Goal: Connect with others: Connect with others

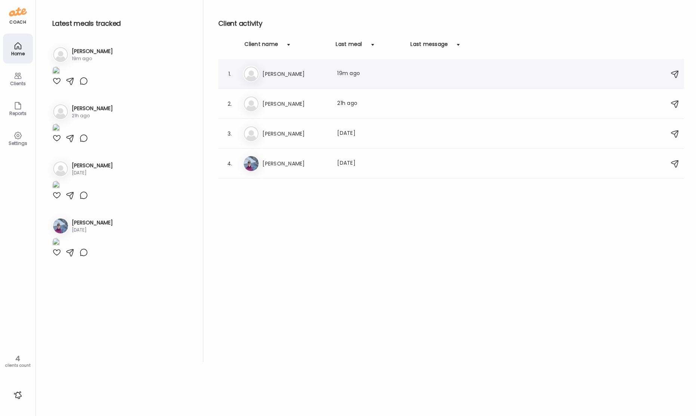
click at [290, 73] on h3 "[PERSON_NAME]" at bounding box center [295, 74] width 66 height 9
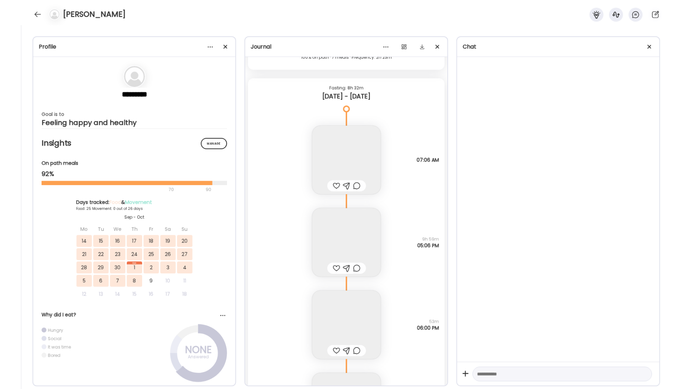
scroll to position [18885, 0]
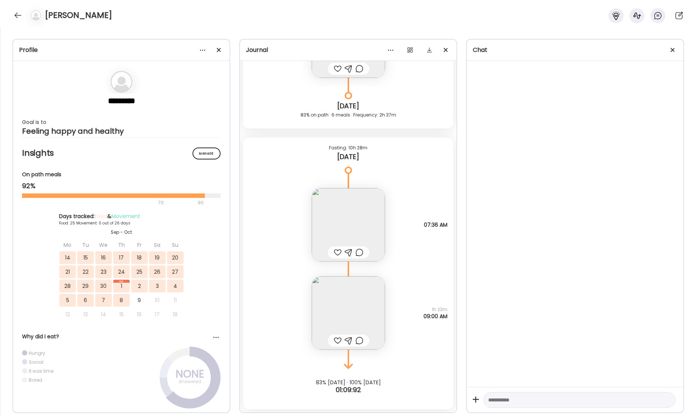
click at [348, 303] on img at bounding box center [348, 313] width 73 height 73
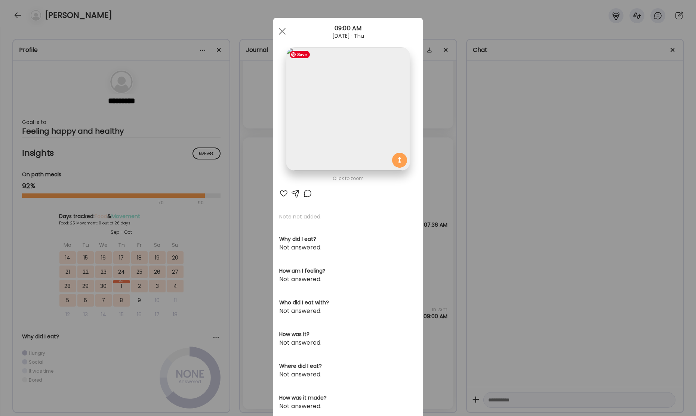
click at [357, 112] on img at bounding box center [348, 109] width 124 height 124
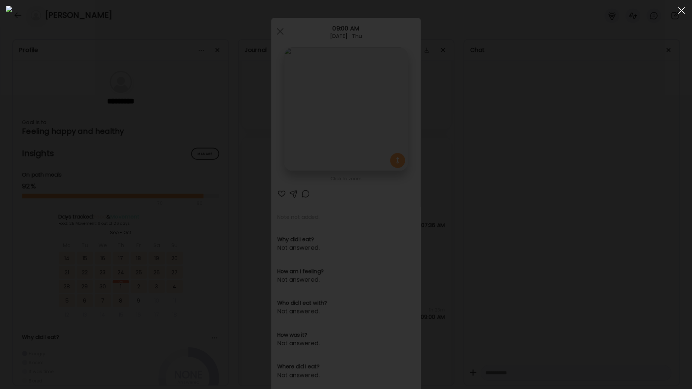
click at [681, 10] on span at bounding box center [681, 10] width 7 height 7
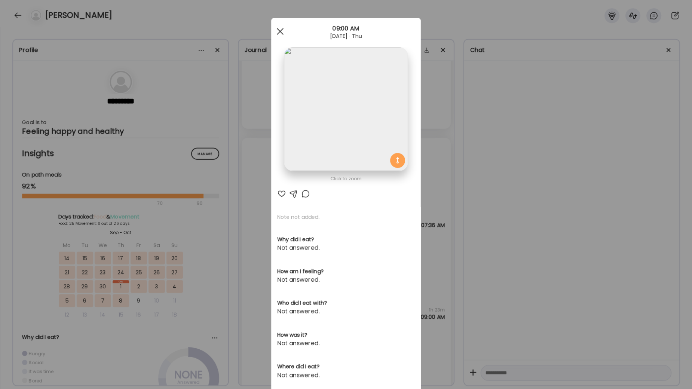
click at [280, 32] on span at bounding box center [280, 31] width 7 height 7
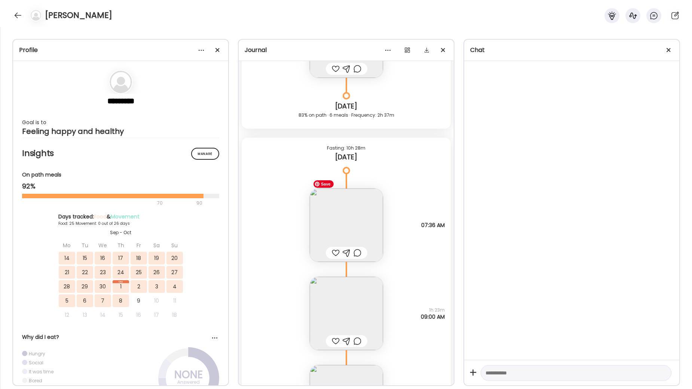
scroll to position [19001, 0]
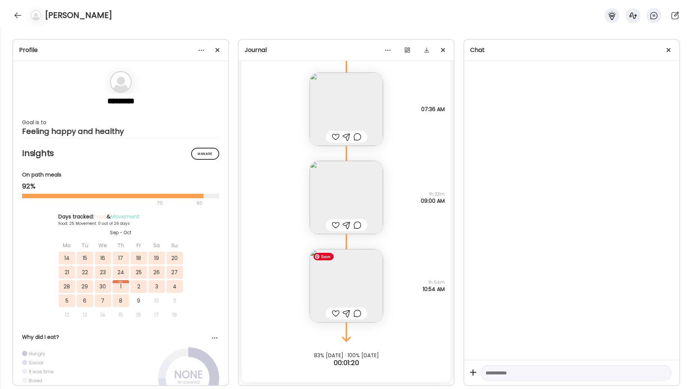
click at [336, 287] on img at bounding box center [346, 285] width 73 height 73
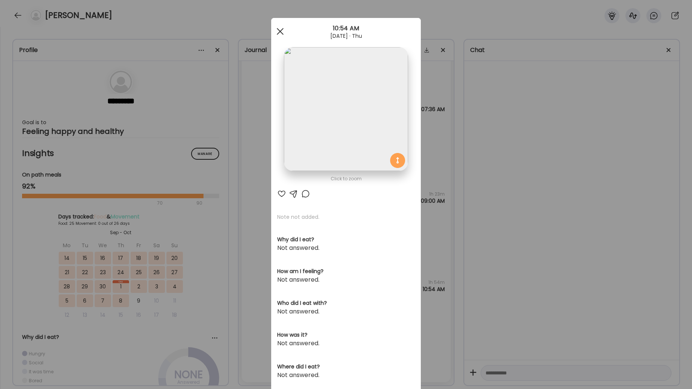
click at [279, 33] on div at bounding box center [280, 31] width 15 height 15
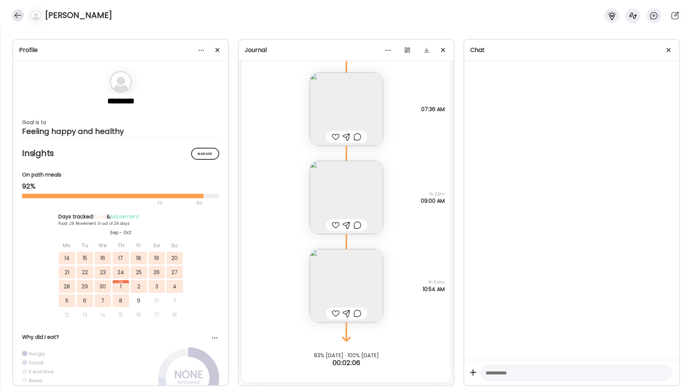
click at [14, 15] on div at bounding box center [18, 15] width 12 height 12
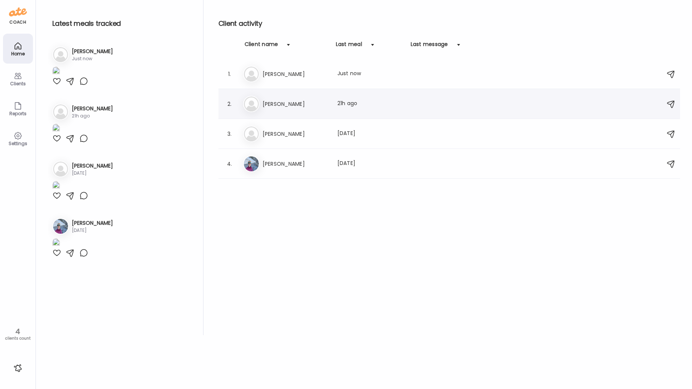
click at [301, 100] on h3 "[PERSON_NAME]" at bounding box center [295, 103] width 66 height 9
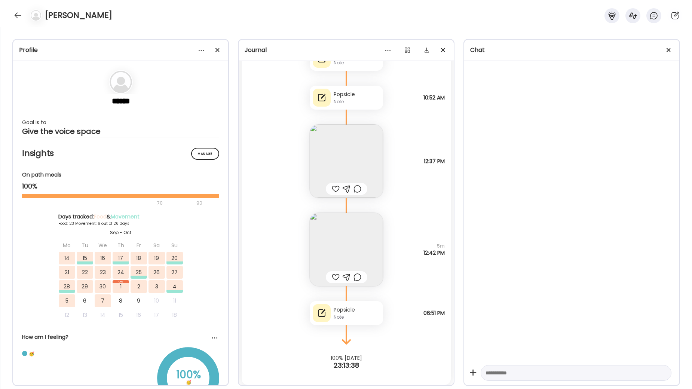
scroll to position [19920, 0]
click at [18, 15] on div at bounding box center [18, 15] width 12 height 12
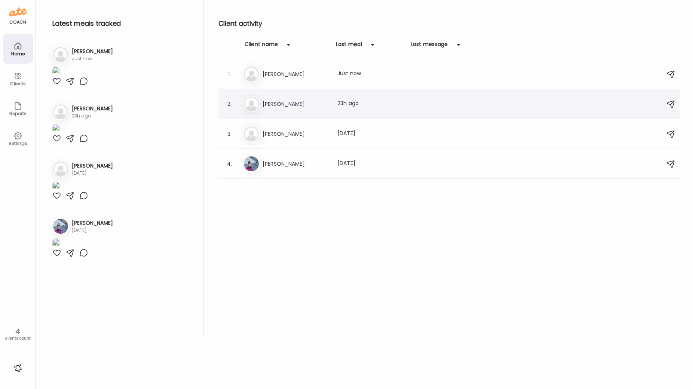
click at [317, 103] on h3 "[PERSON_NAME]" at bounding box center [295, 103] width 66 height 9
